Goal: Task Accomplishment & Management: Manage account settings

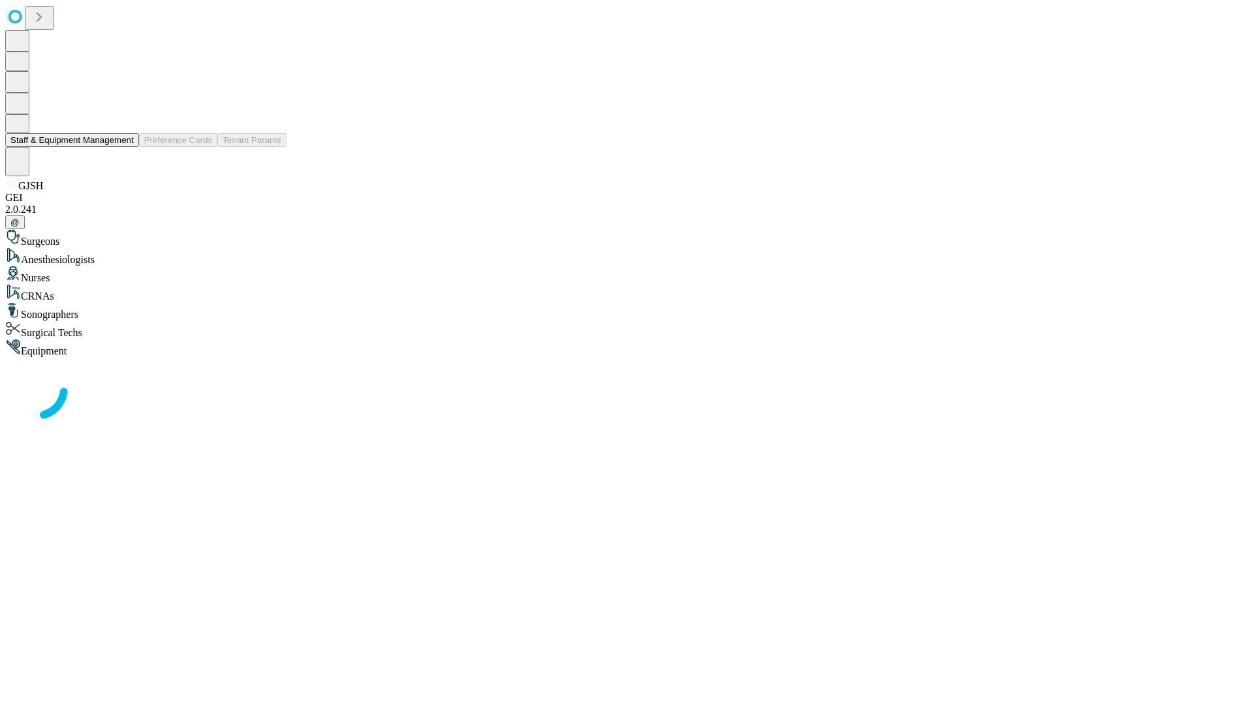
click at [125, 147] on button "Staff & Equipment Management" at bounding box center [72, 140] width 134 height 14
